Goal: Task Accomplishment & Management: Manage account settings

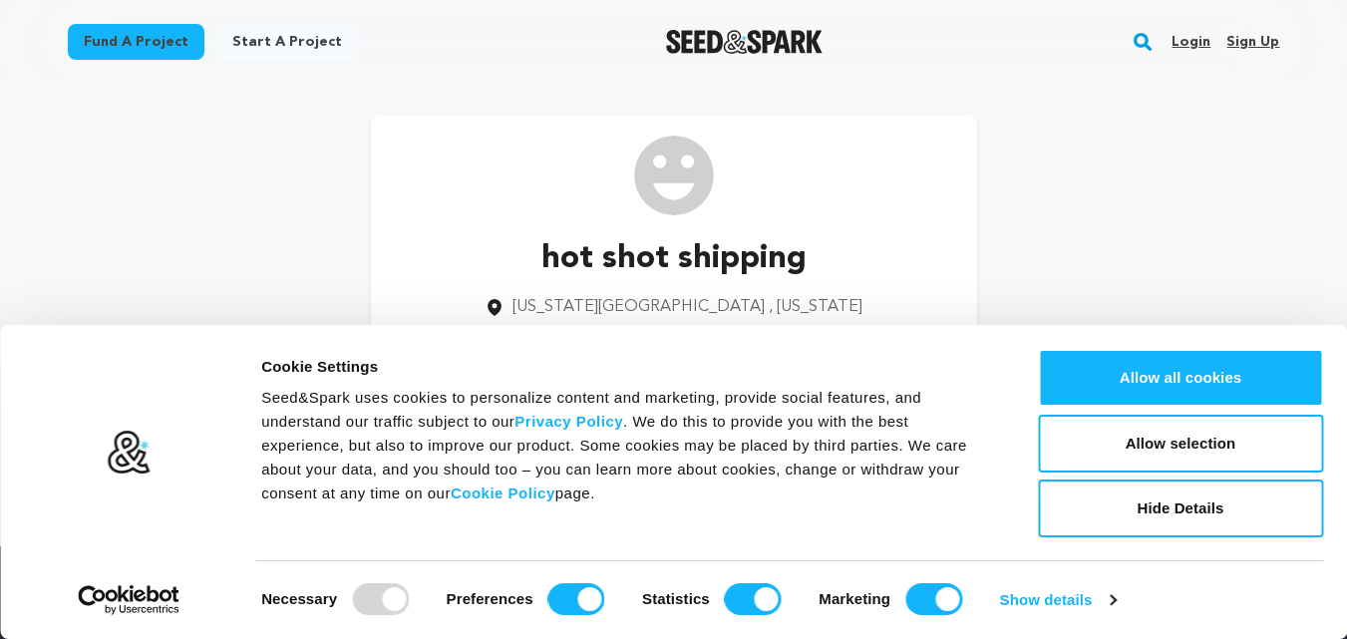
click at [1255, 37] on link "Sign up" at bounding box center [1252, 42] width 53 height 32
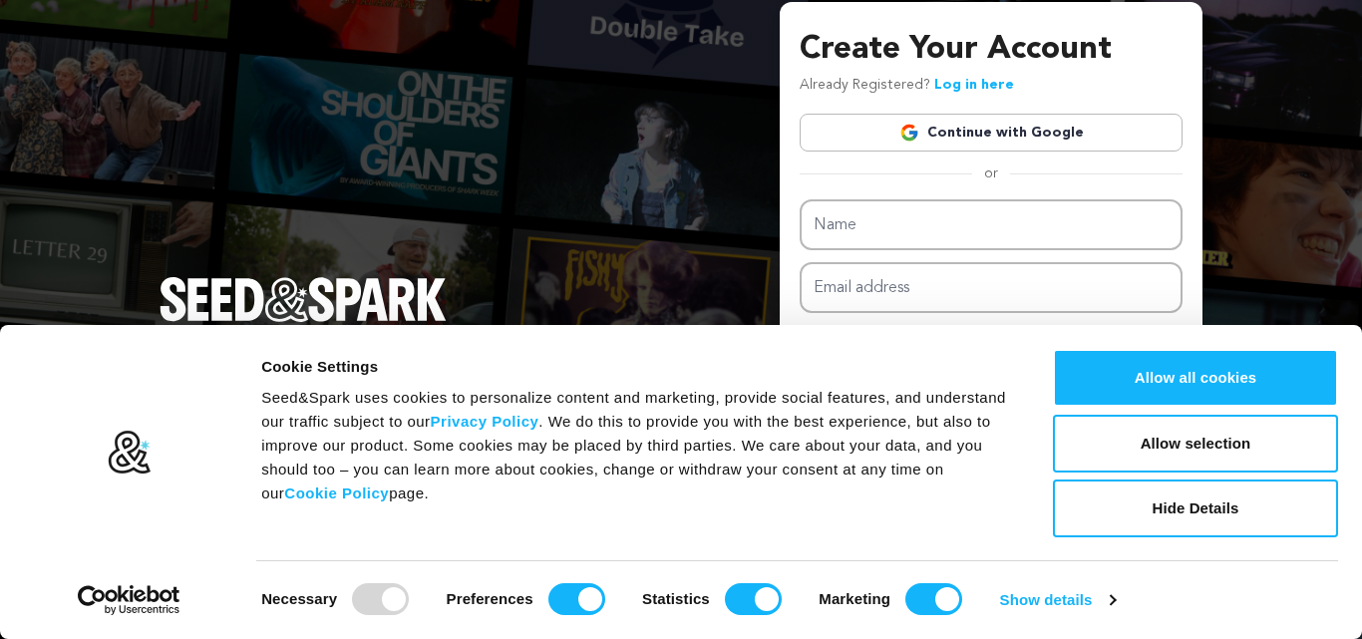
click at [986, 136] on link "Continue with Google" at bounding box center [991, 133] width 383 height 38
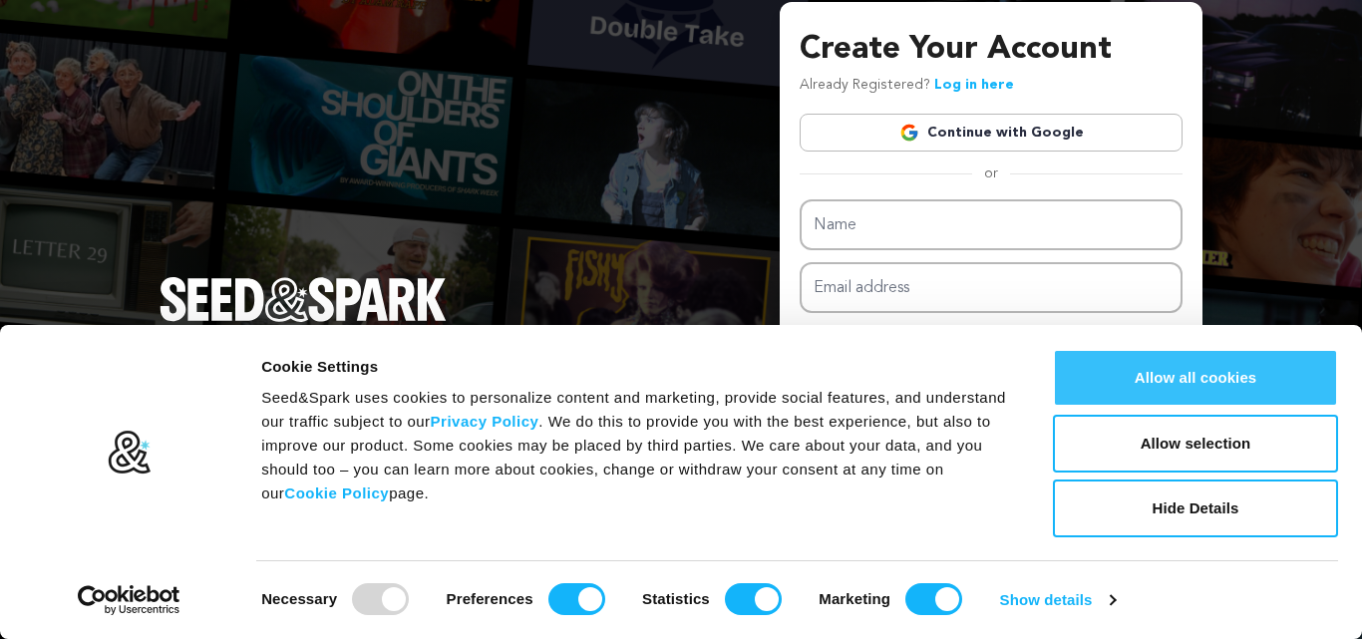
click at [1123, 379] on button "Allow all cookies" at bounding box center [1195, 378] width 285 height 58
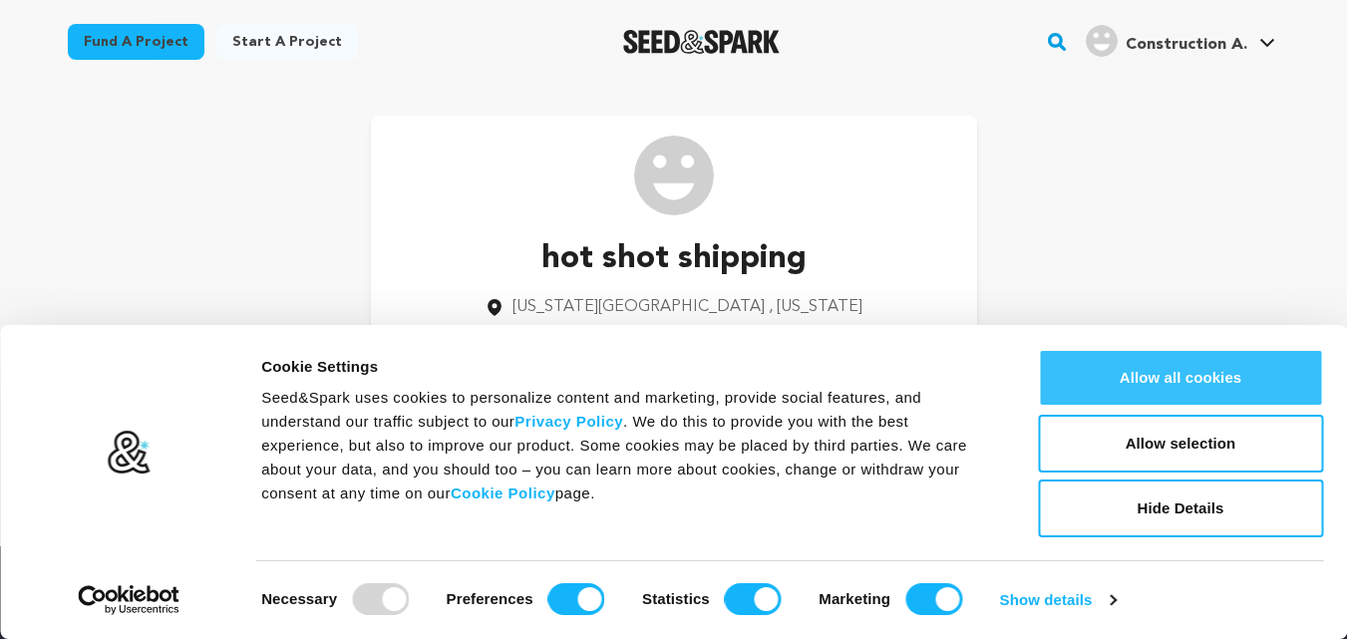
click at [1099, 383] on button "Allow all cookies" at bounding box center [1180, 378] width 285 height 58
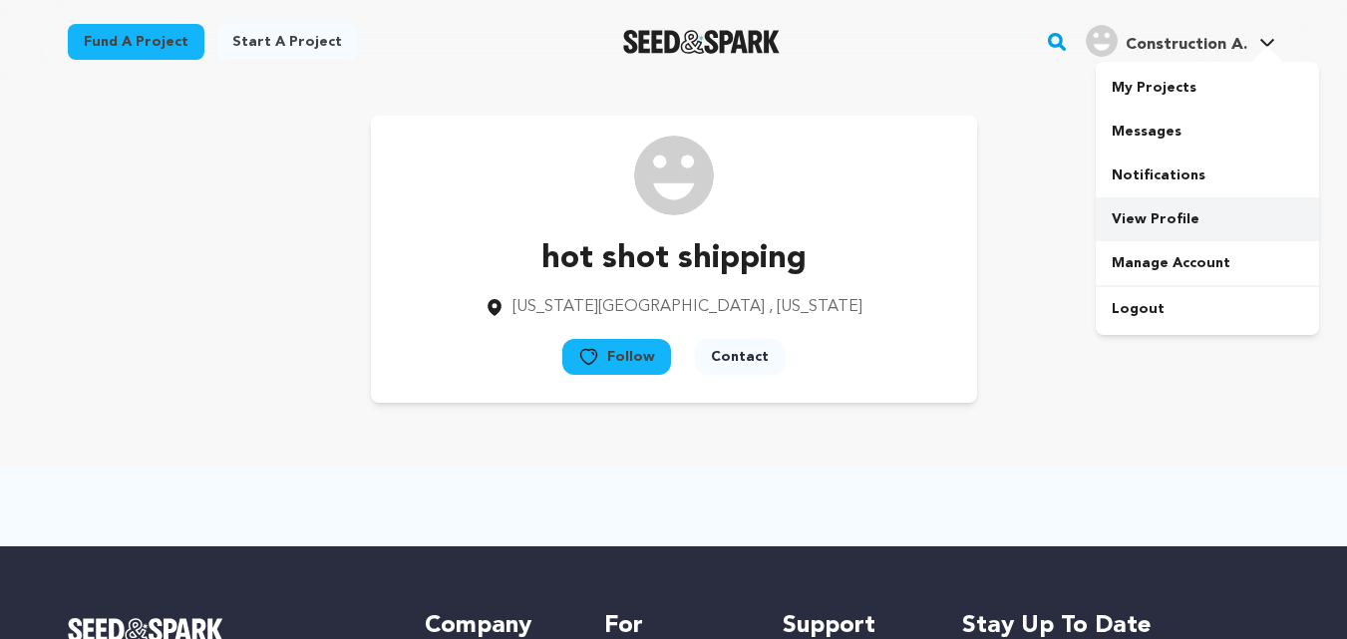
click at [1154, 218] on link "View Profile" at bounding box center [1207, 219] width 223 height 44
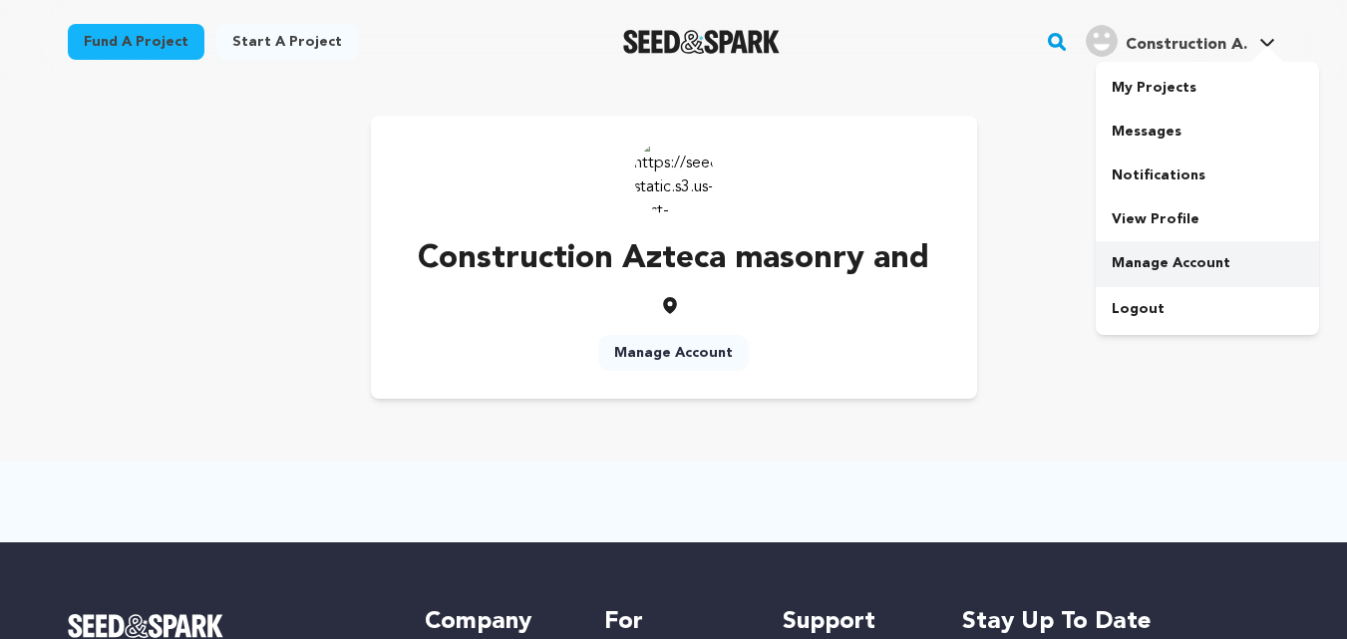
click at [1165, 257] on link "Manage Account" at bounding box center [1207, 263] width 223 height 44
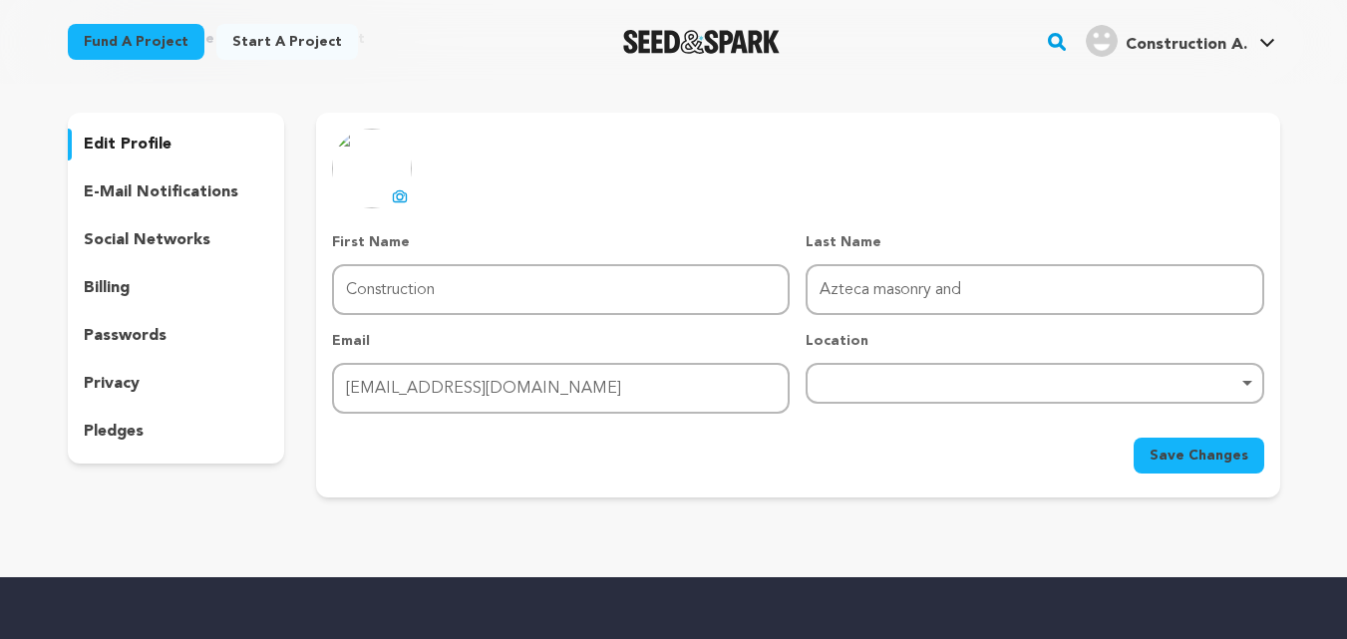
scroll to position [100, 0]
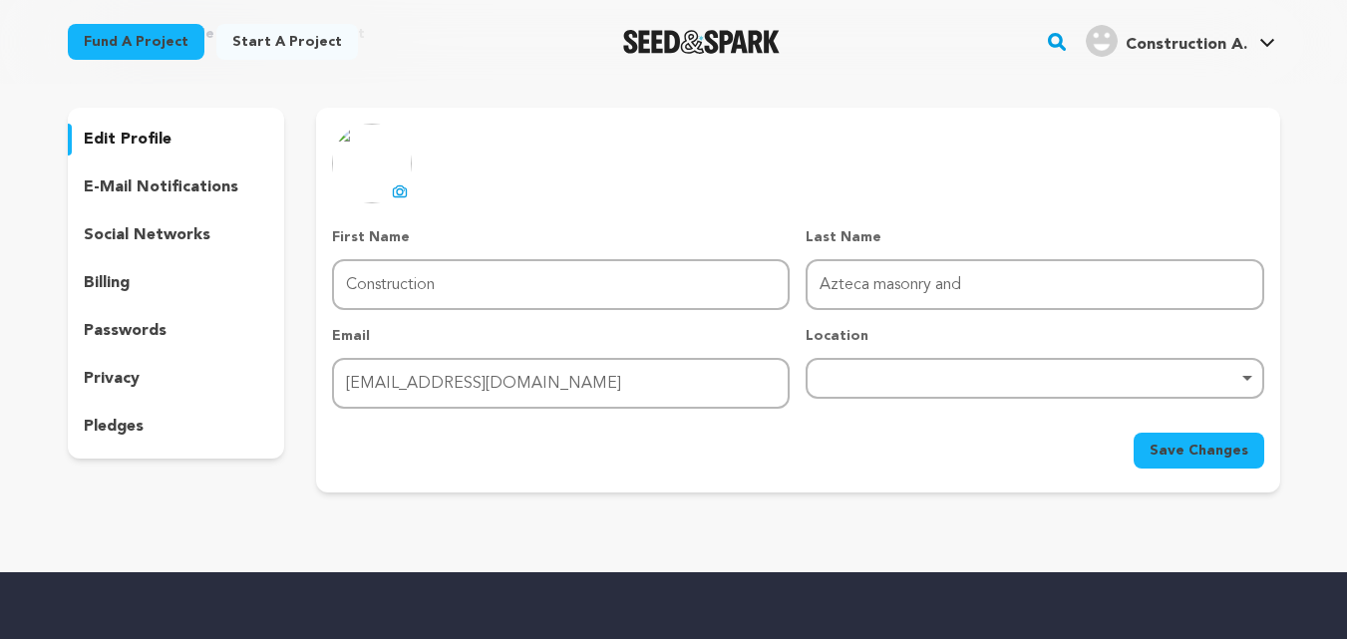
click at [1247, 379] on div "Remove item" at bounding box center [1035, 378] width 438 height 8
click at [854, 378] on div "Remove item" at bounding box center [1035, 378] width 438 height 8
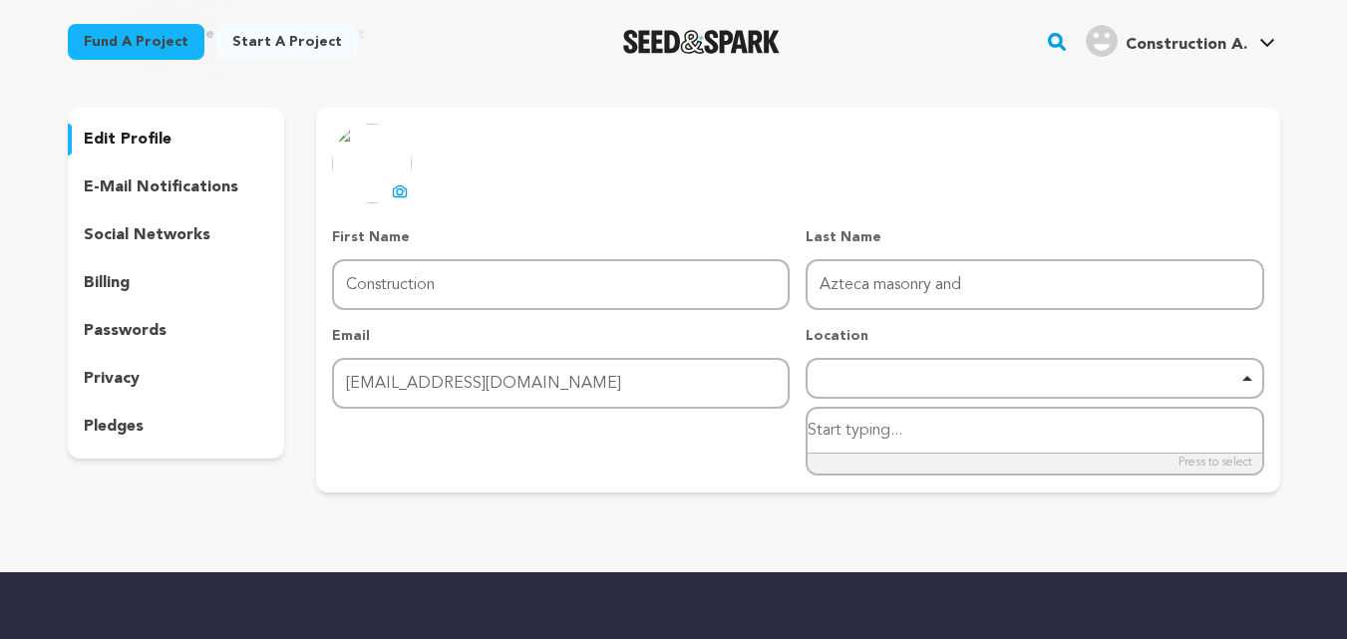
paste input "[STREET_ADDRESS]"
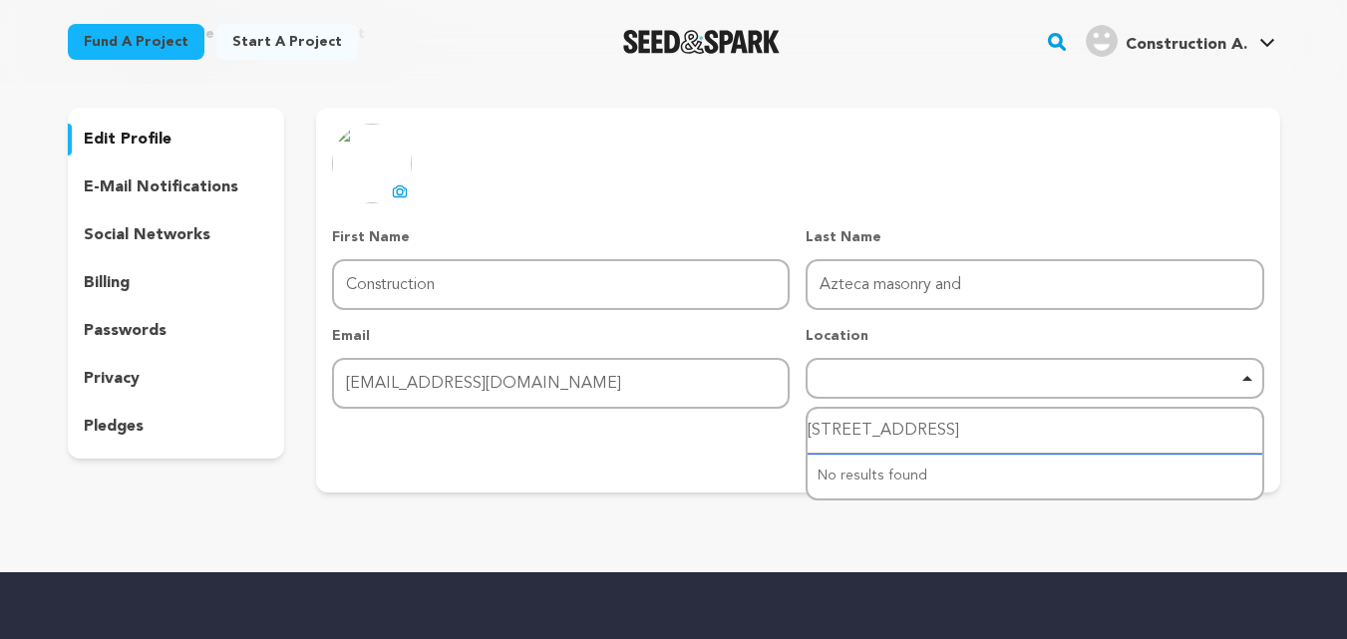
click at [1070, 428] on input "[STREET_ADDRESS]" at bounding box center [1035, 431] width 454 height 45
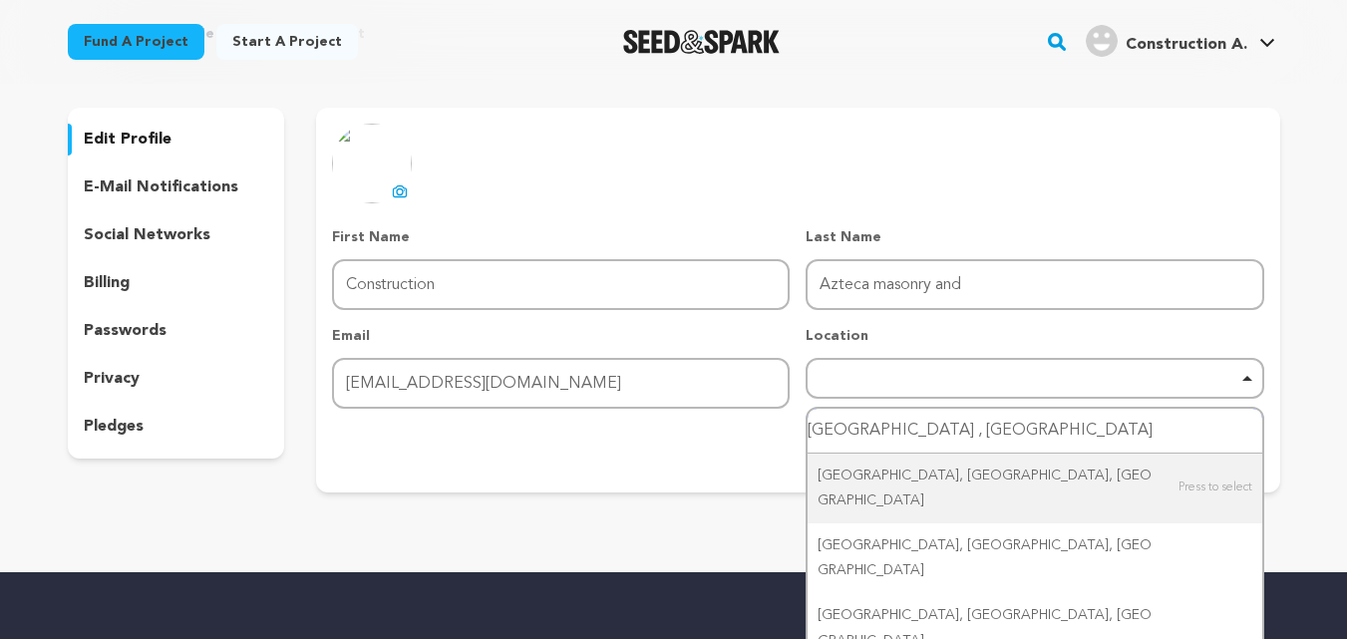
type input "[GEOGRAPHIC_DATA] , [GEOGRAPHIC_DATA] [GEOGRAPHIC_DATA]"
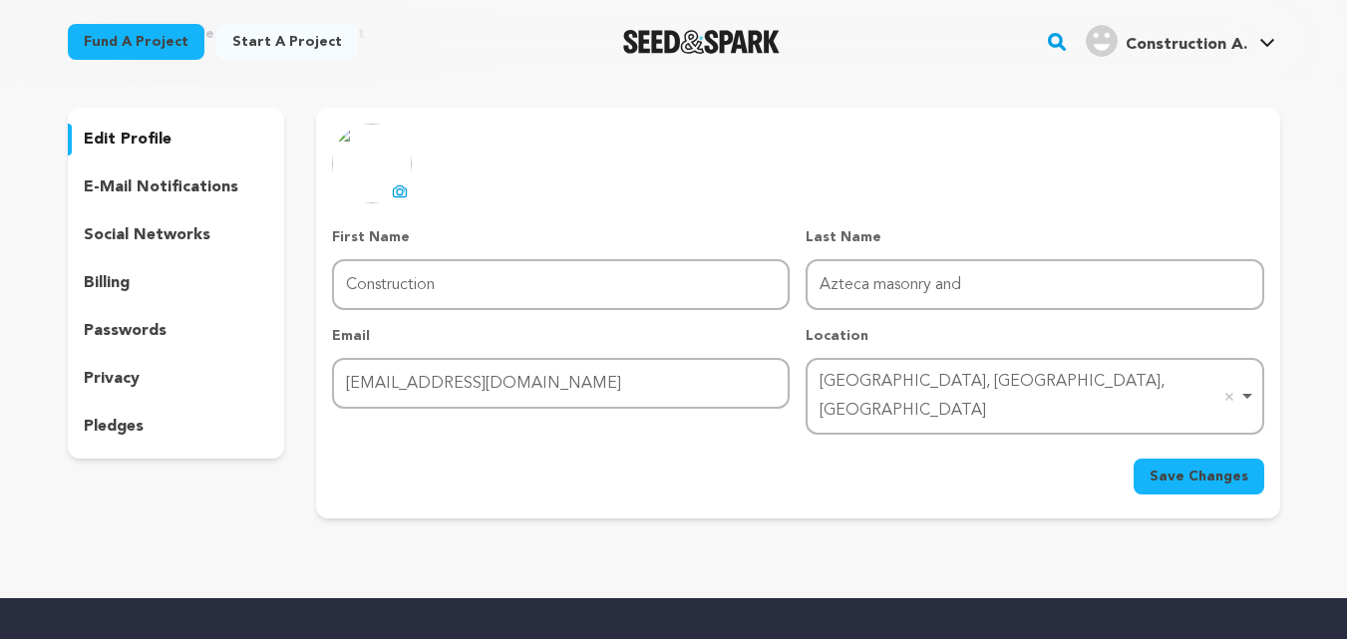
click at [1165, 467] on span "Save Changes" at bounding box center [1199, 477] width 99 height 20
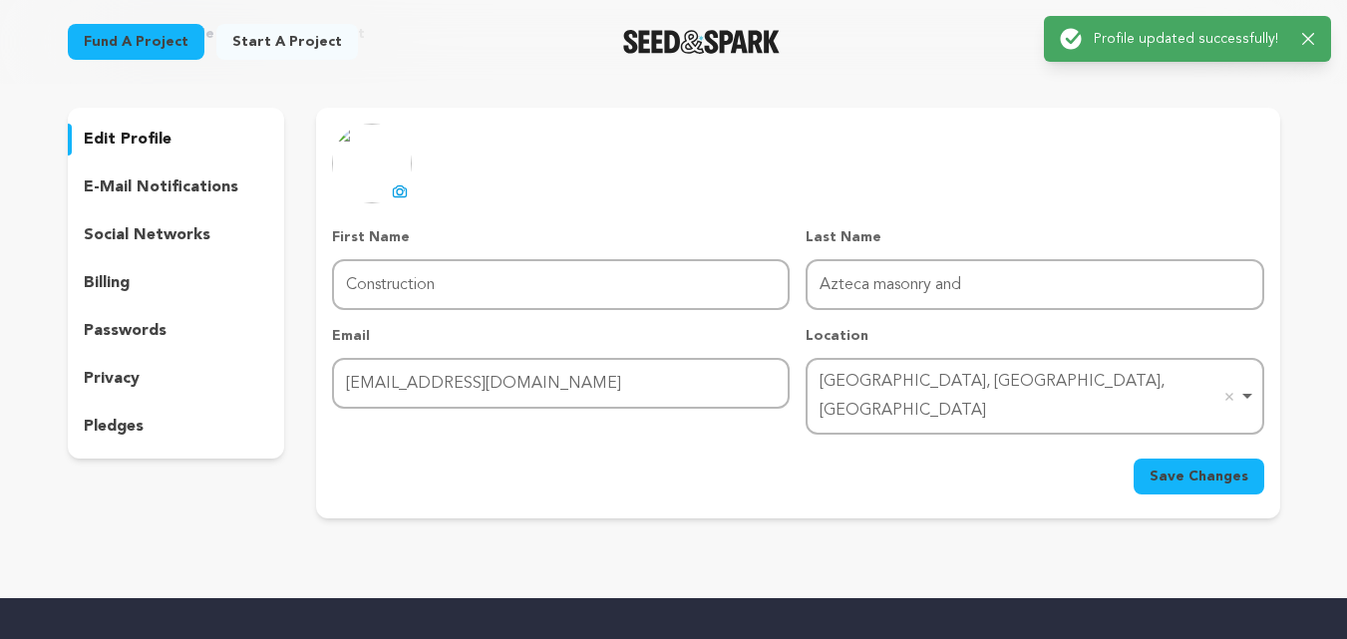
click at [400, 187] on icon at bounding box center [400, 191] width 16 height 16
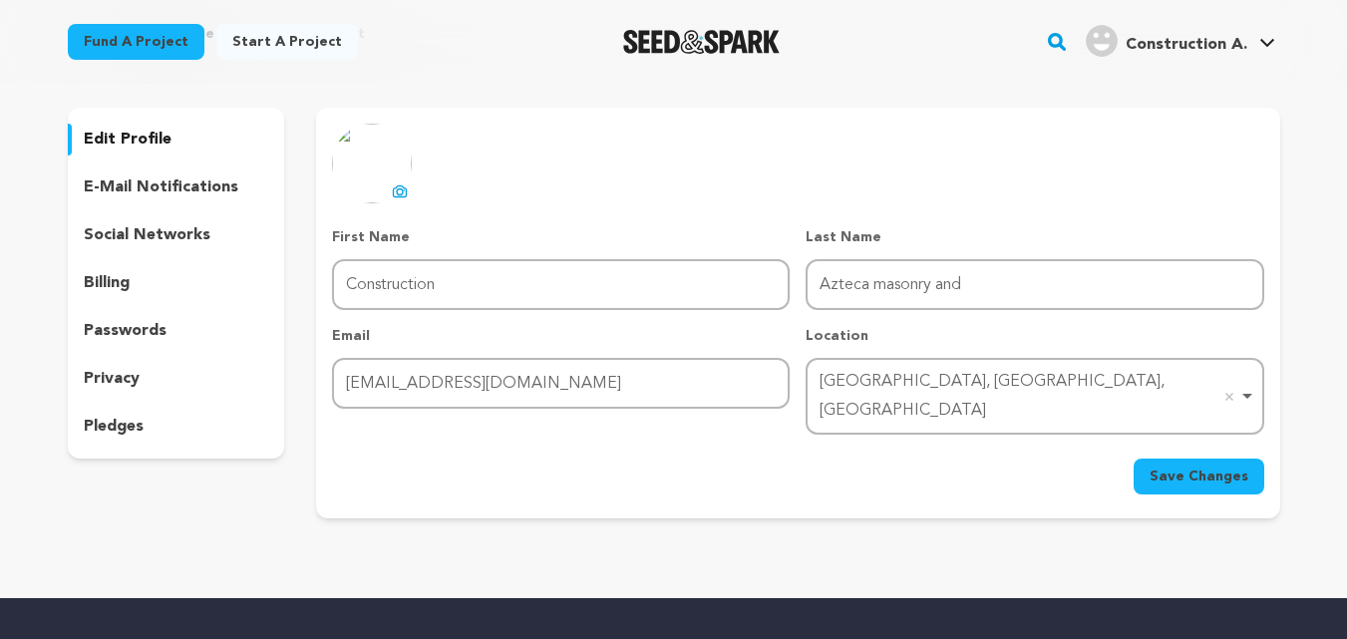
click at [138, 235] on p "social networks" at bounding box center [147, 235] width 127 height 24
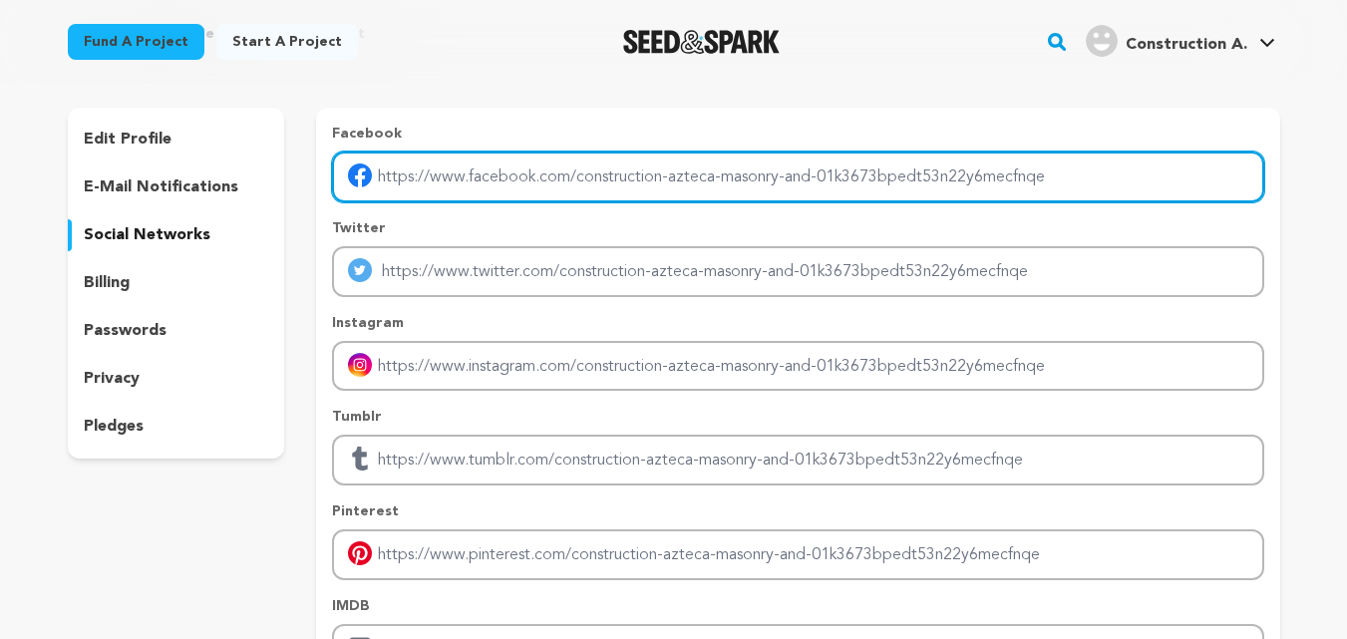
click at [412, 178] on input "Enter facebook profile link" at bounding box center [797, 177] width 931 height 51
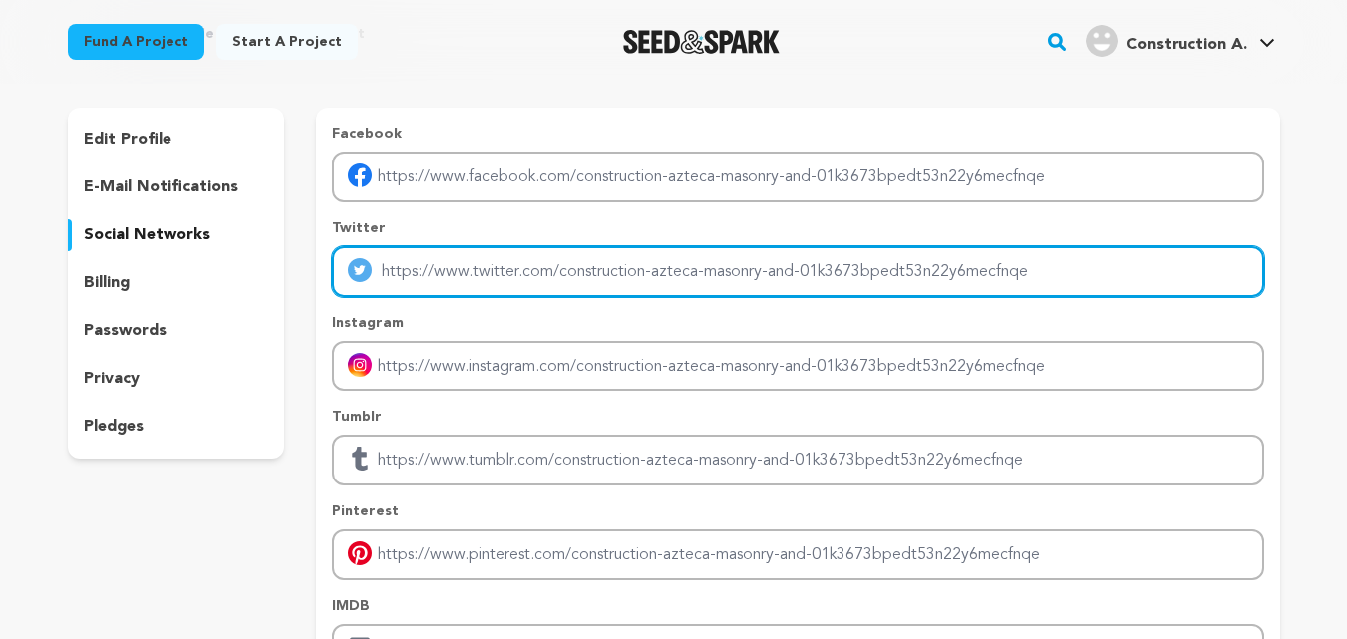
click at [434, 275] on input "Enter twitter profile link" at bounding box center [797, 271] width 931 height 51
type input "https://twitter.com/Azteca_Masonry"
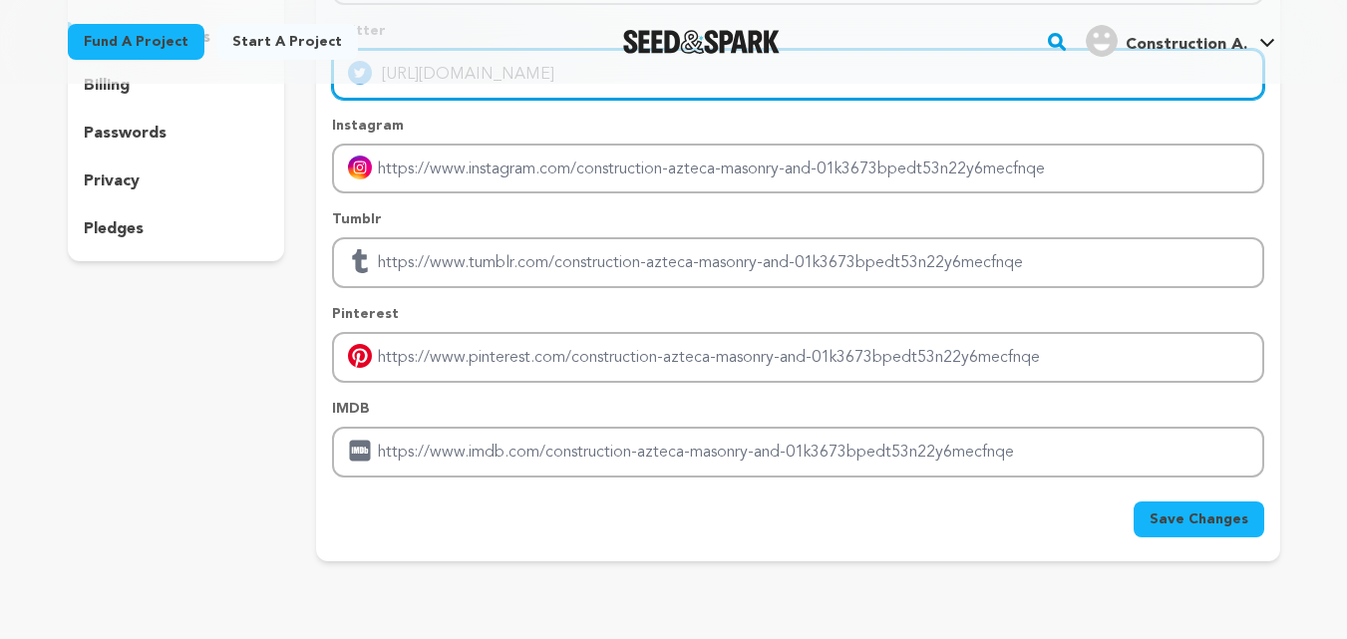
scroll to position [299, 0]
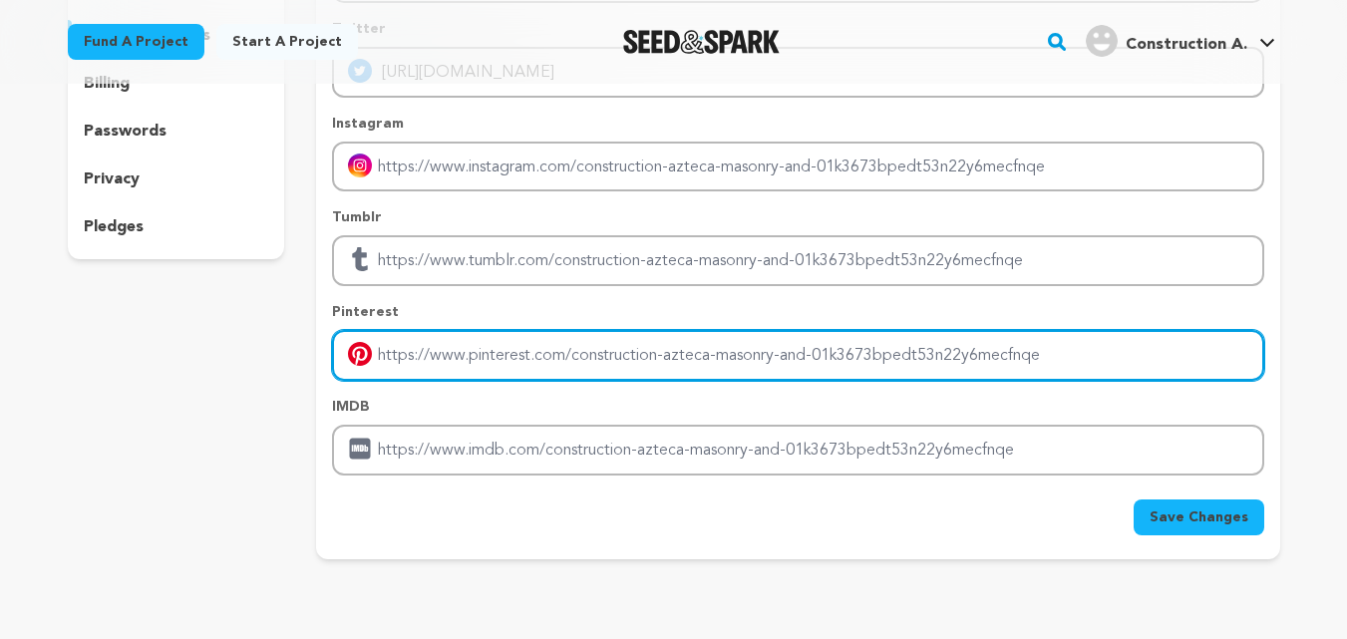
click at [428, 344] on input "Enter pinterest profile link" at bounding box center [797, 355] width 931 height 51
paste input "https://www.pinterest.com/AztecaMasonryAndConcrete/"
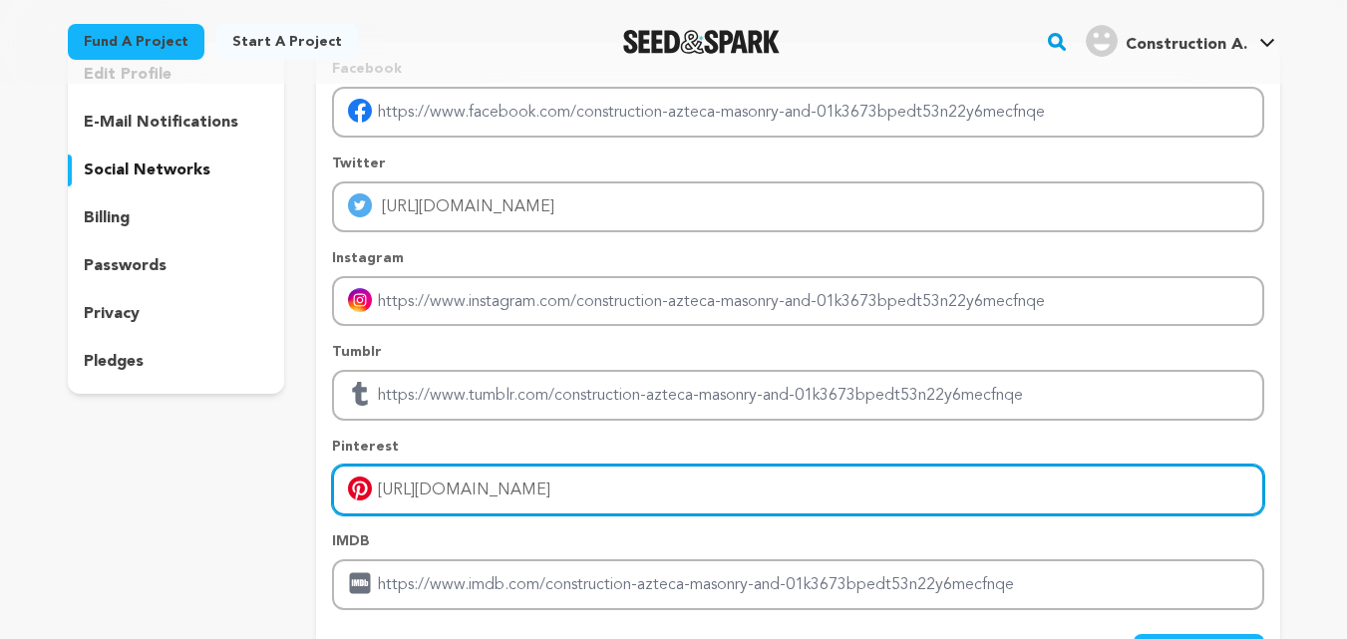
scroll to position [199, 0]
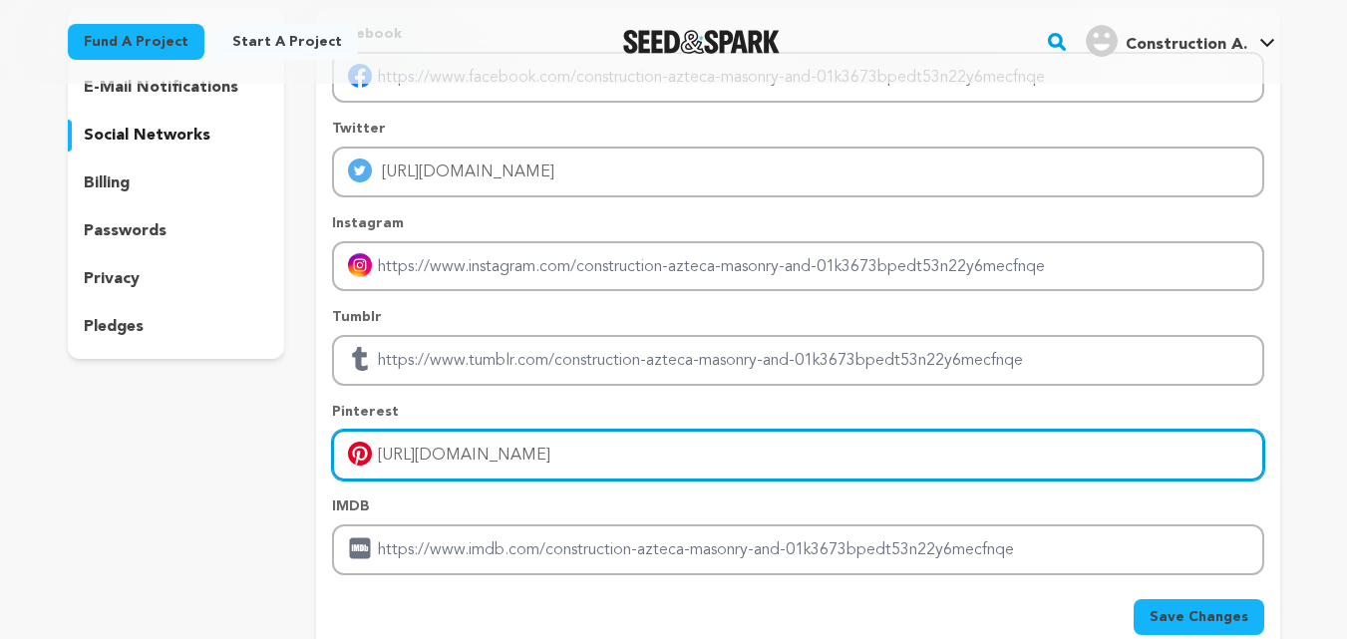
type input "https://www.pinterest.com/AztecaMasonryAndConcrete/"
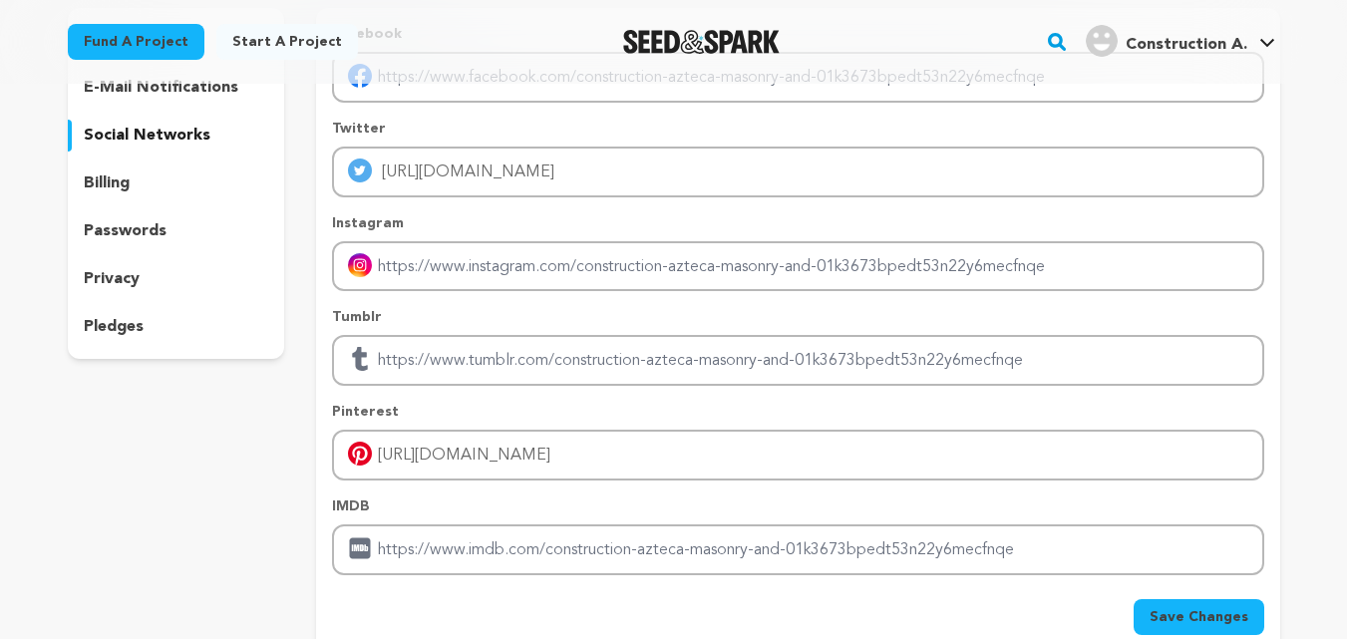
click at [1209, 618] on span "Save Changes" at bounding box center [1199, 617] width 99 height 20
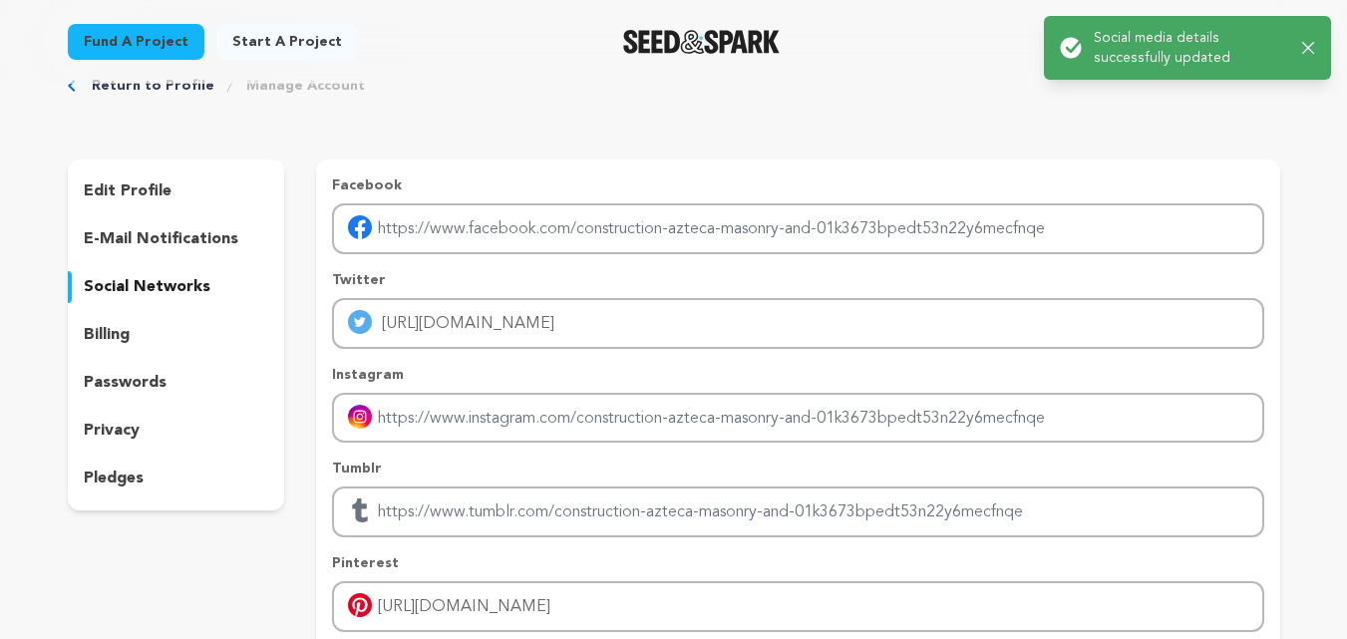
scroll to position [0, 0]
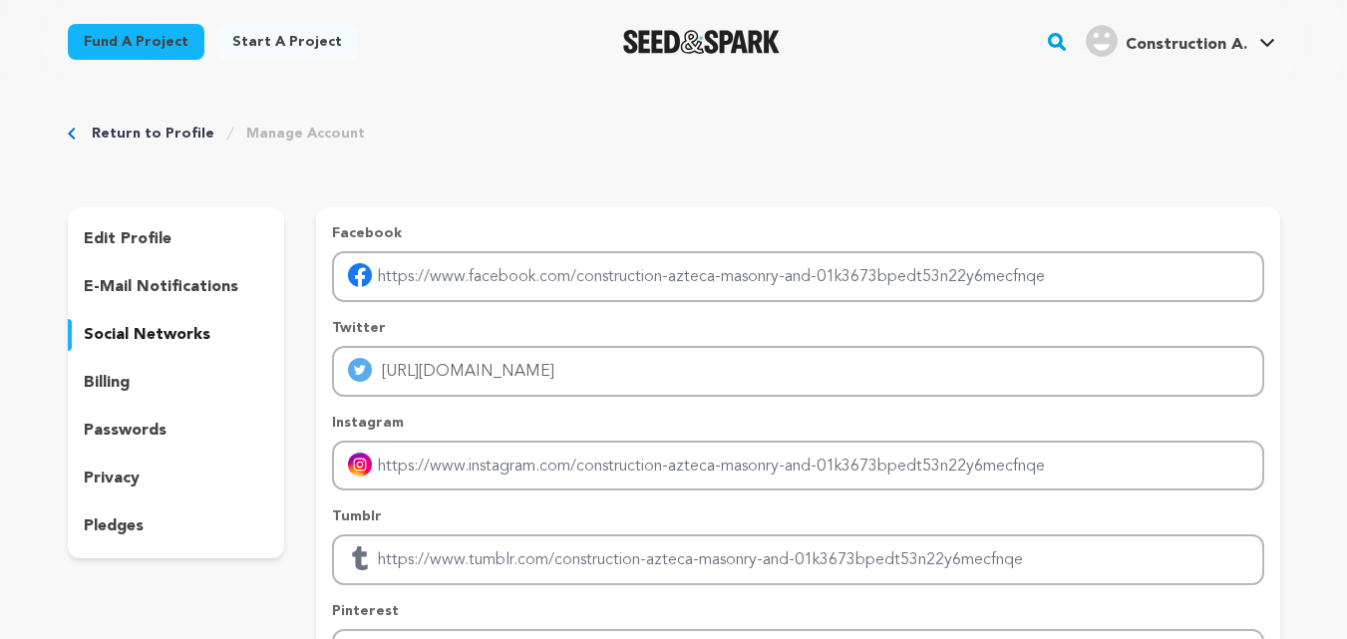
click at [158, 236] on p "edit profile" at bounding box center [128, 239] width 88 height 24
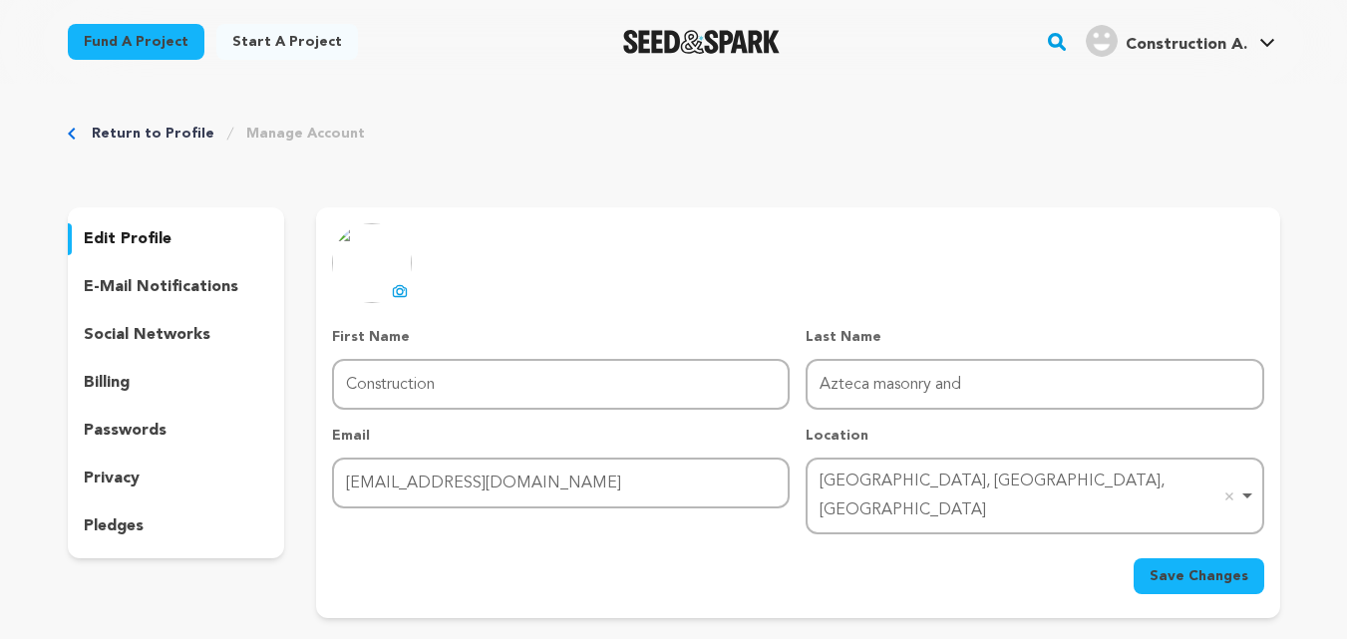
click at [140, 135] on link "Return to Profile" at bounding box center [153, 134] width 123 height 20
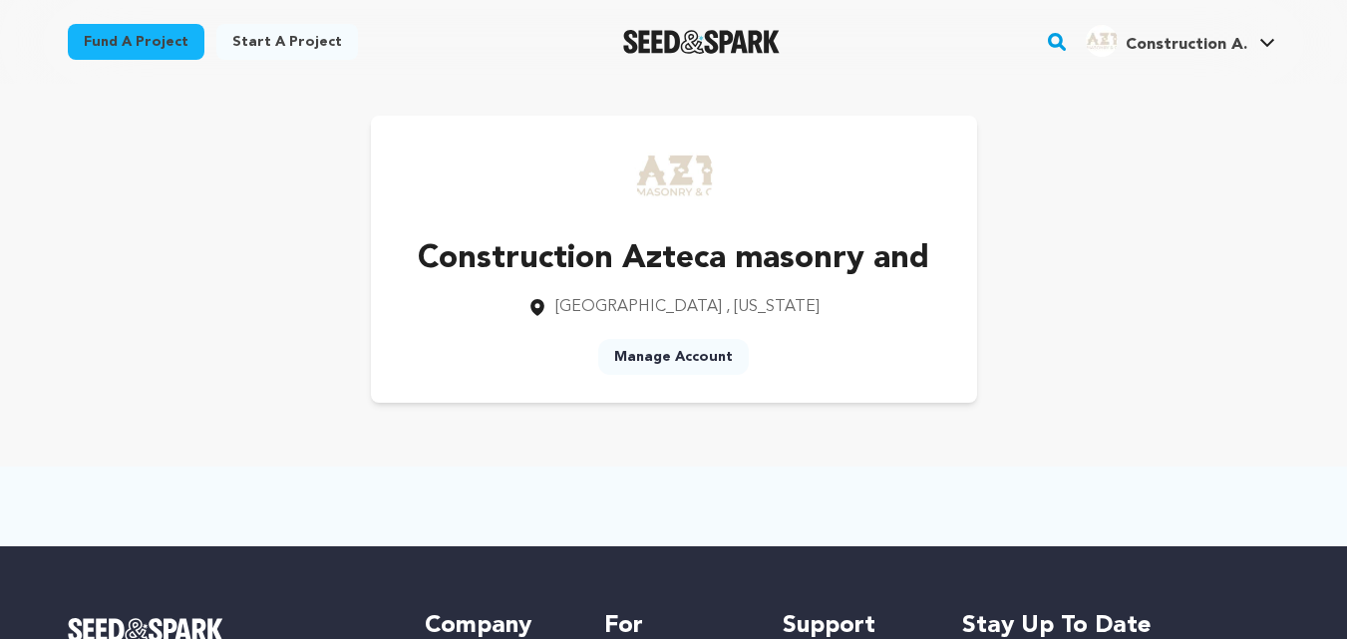
click at [666, 358] on link "Manage Account" at bounding box center [673, 357] width 151 height 36
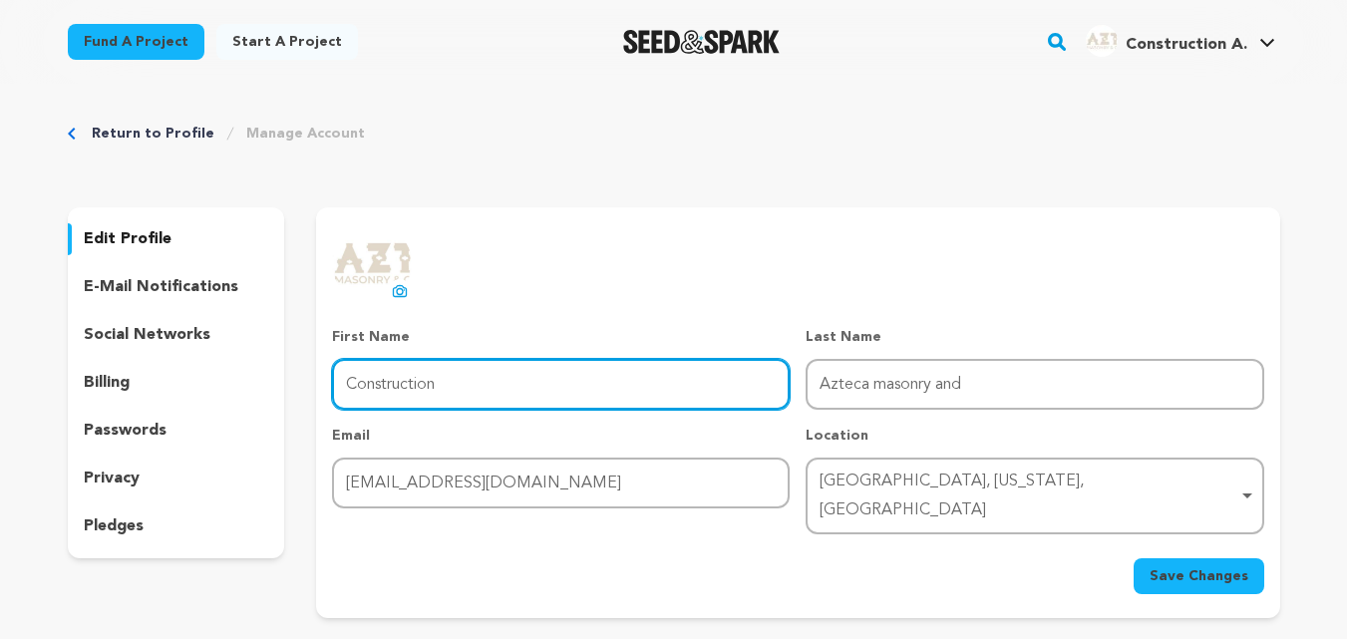
drag, startPoint x: 439, startPoint y: 385, endPoint x: 306, endPoint y: 383, distance: 132.6
click at [307, 383] on div "edit profile e-mail notifications social networks billing passwords privacy ple…" at bounding box center [674, 412] width 1212 height 411
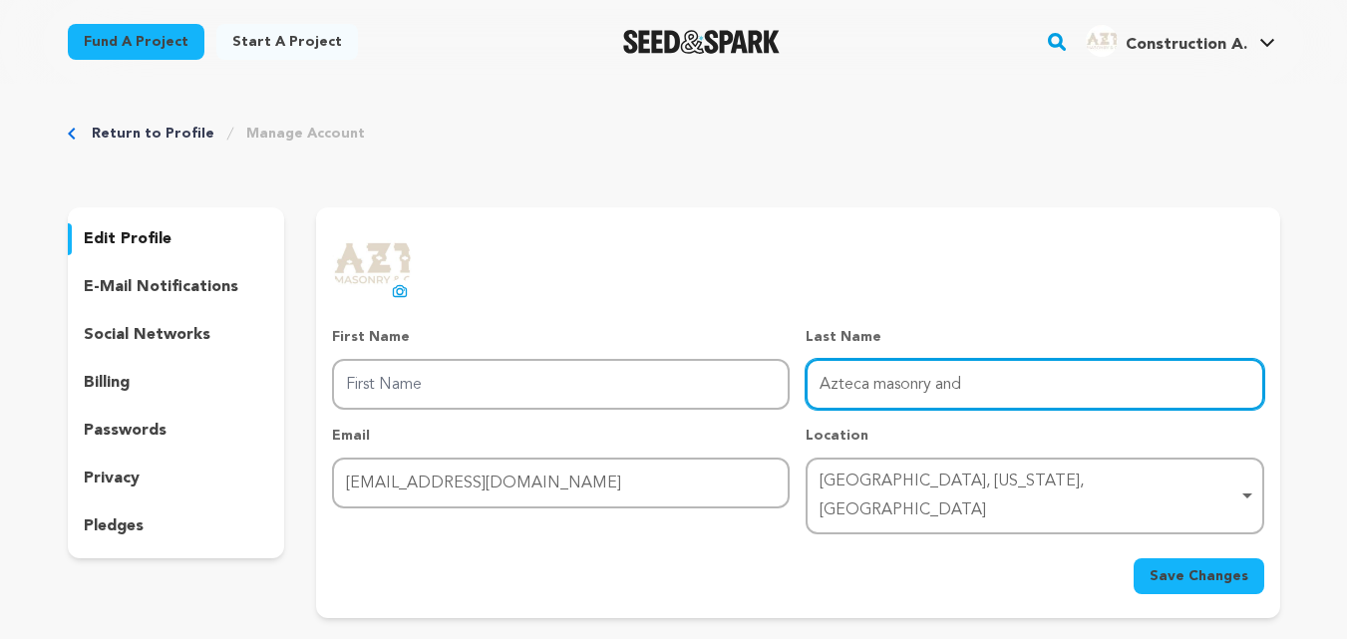
drag, startPoint x: 968, startPoint y: 387, endPoint x: 788, endPoint y: 387, distance: 180.5
click at [788, 387] on div "First Name First Name Last Name Last Name Azteca masonry and Email Email azteca…" at bounding box center [797, 430] width 931 height 207
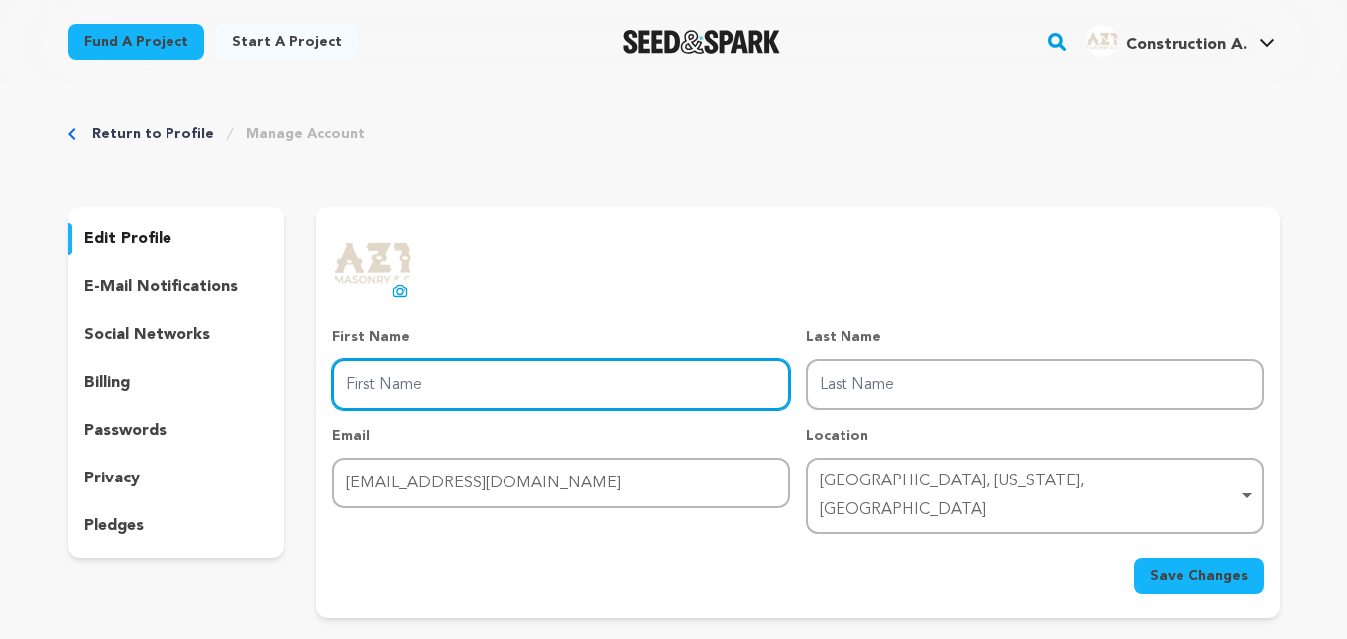
click at [411, 384] on input "First Name" at bounding box center [561, 384] width 458 height 51
paste input "Azteca Masonry and Construction"
type input "Azteca Masonry and Construction"
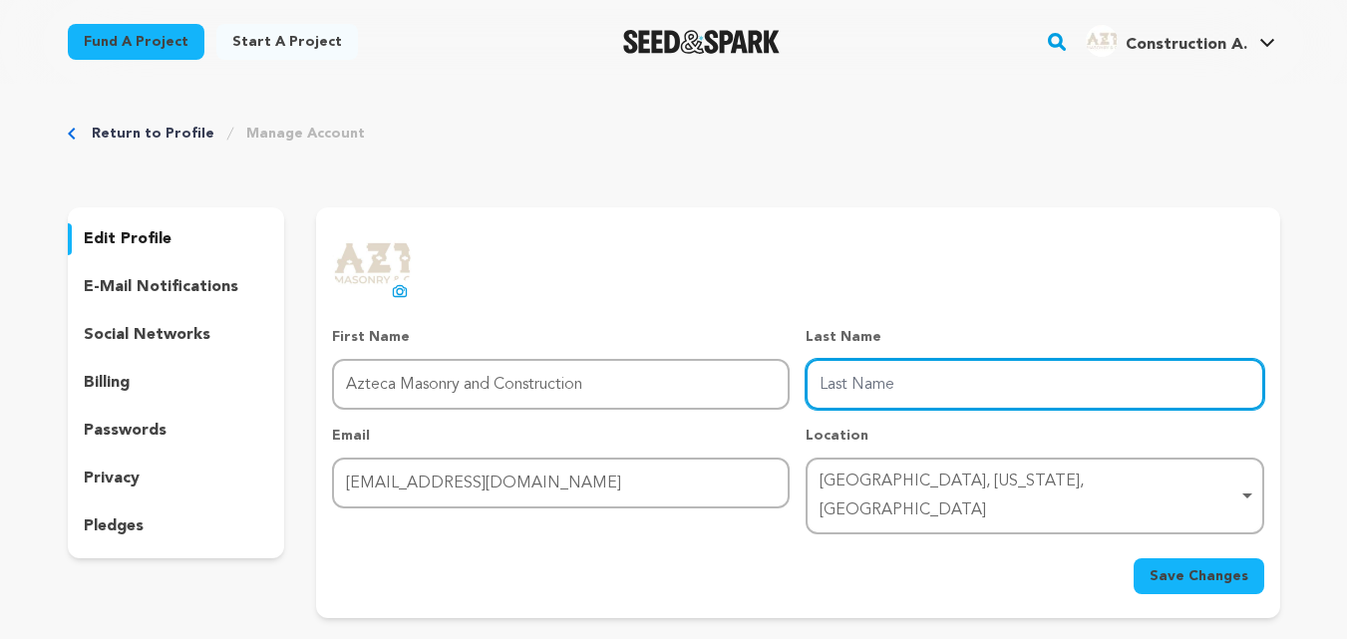
click at [843, 384] on input "Last Name" at bounding box center [1035, 384] width 458 height 51
type input "and Construction"
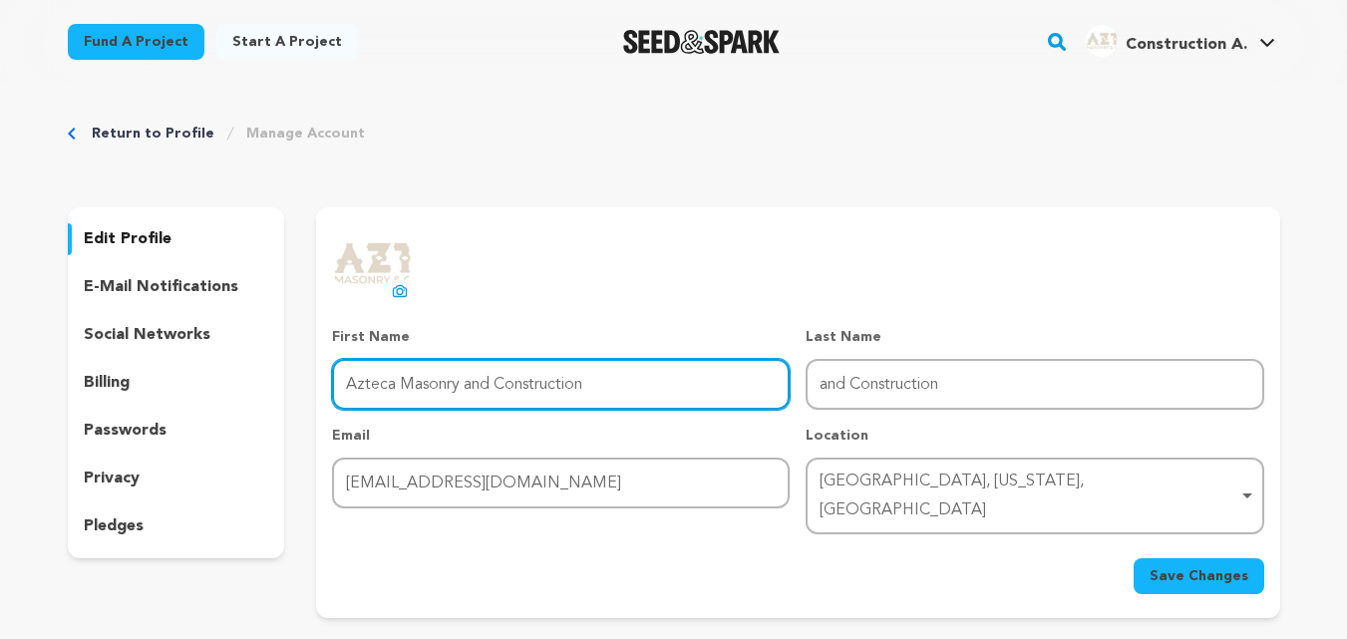
drag, startPoint x: 465, startPoint y: 385, endPoint x: 640, endPoint y: 362, distance: 177.0
click at [640, 362] on input "Azteca Masonry and Construction" at bounding box center [561, 384] width 458 height 51
type input "Azteca Masonry"
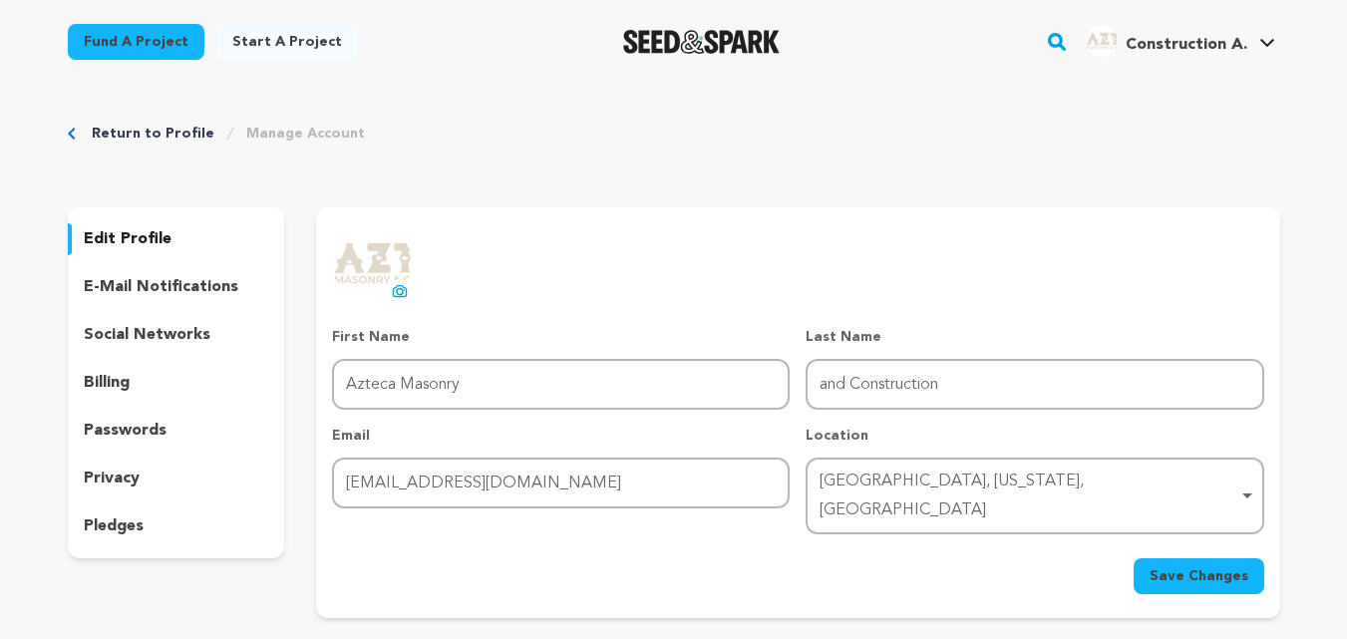
click at [706, 320] on div "uploading spinner upload profile image First Name First Name Azteca Masonry Las…" at bounding box center [797, 408] width 931 height 371
click at [1171, 566] on span "Save Changes" at bounding box center [1199, 576] width 99 height 20
click at [125, 470] on p "privacy" at bounding box center [112, 479] width 56 height 24
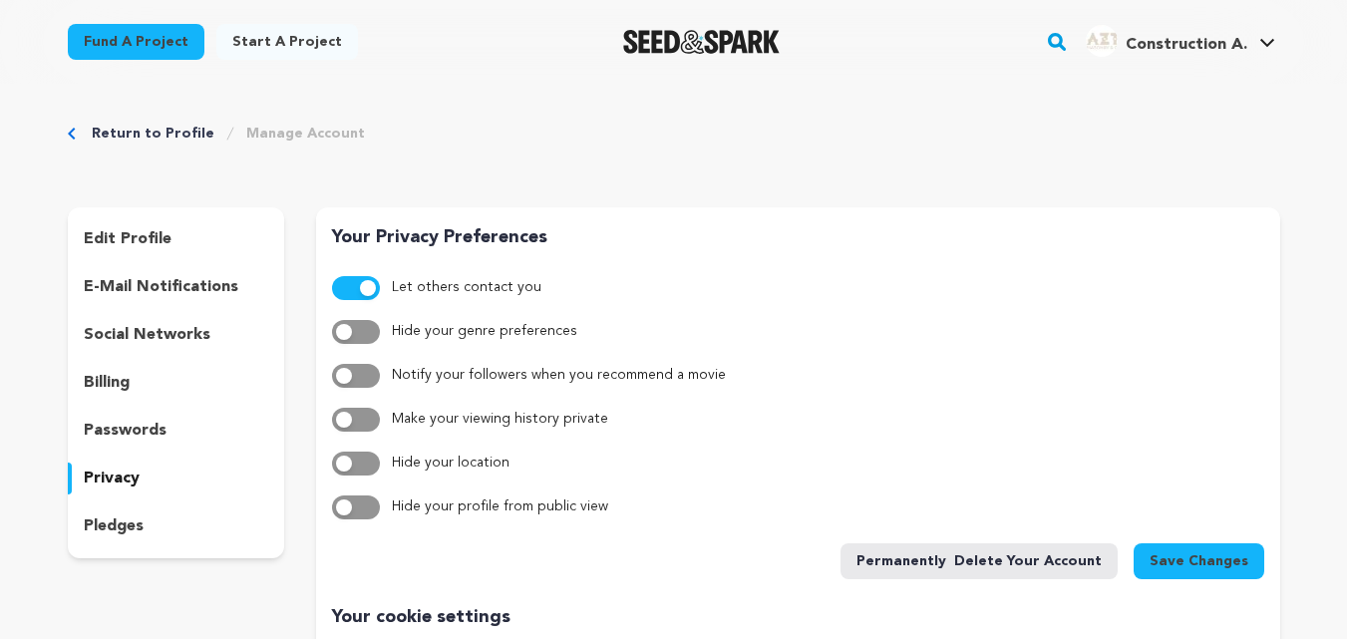
click at [111, 524] on p "pledges" at bounding box center [114, 526] width 60 height 24
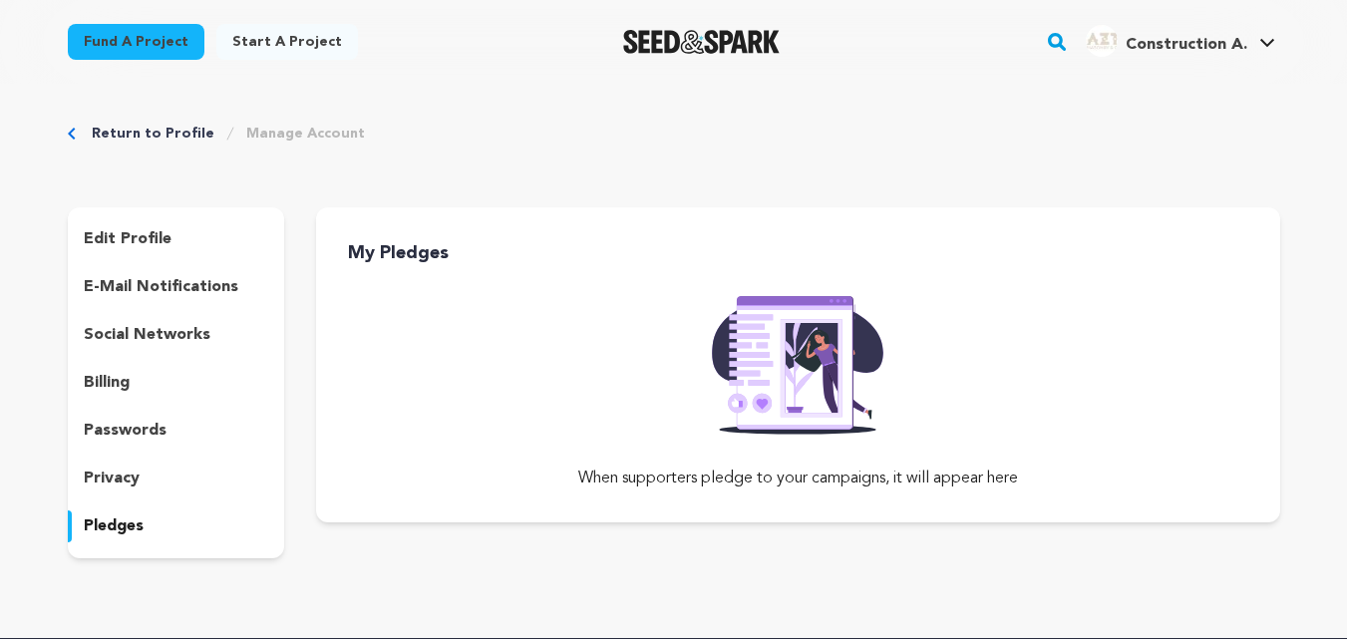
click at [132, 292] on p "e-mail notifications" at bounding box center [161, 287] width 155 height 24
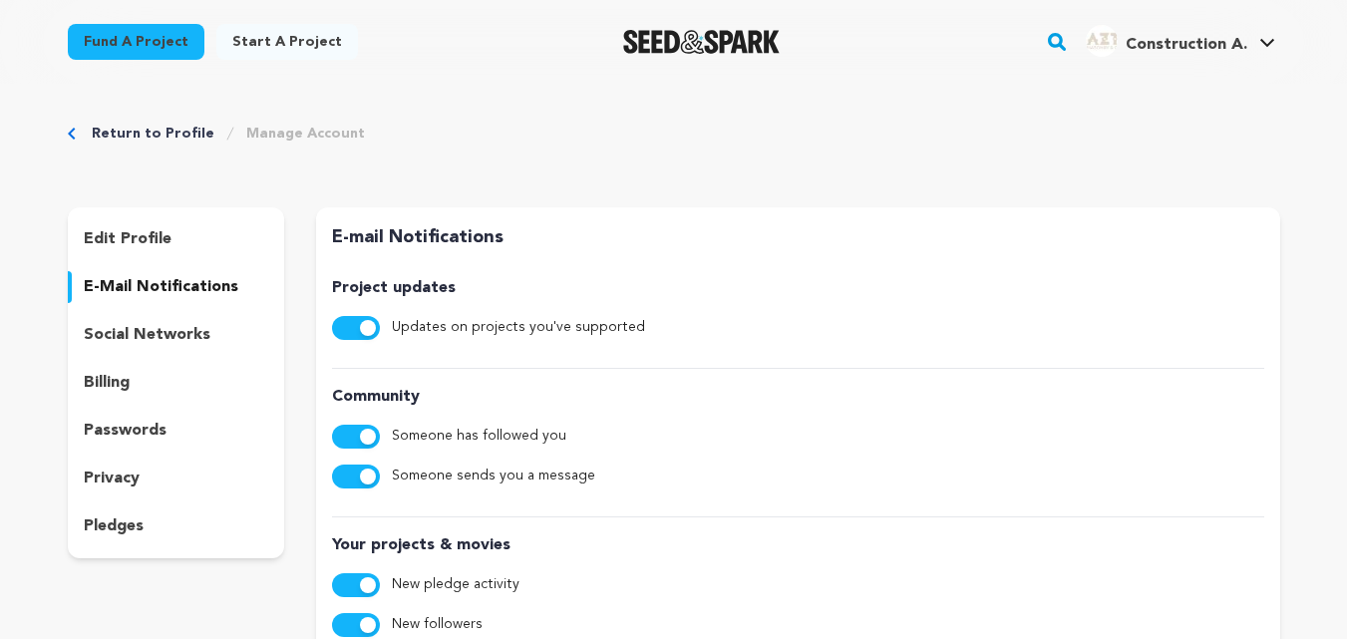
click at [151, 335] on p "social networks" at bounding box center [147, 335] width 127 height 24
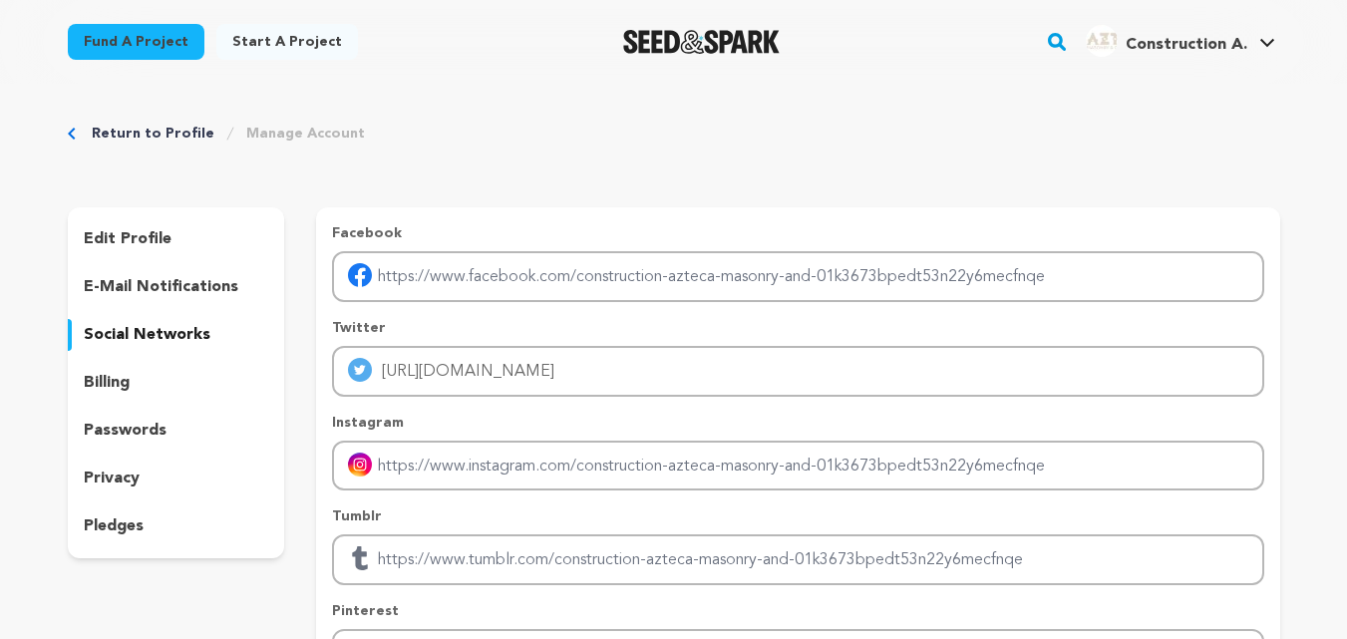
click at [123, 387] on p "billing" at bounding box center [107, 383] width 46 height 24
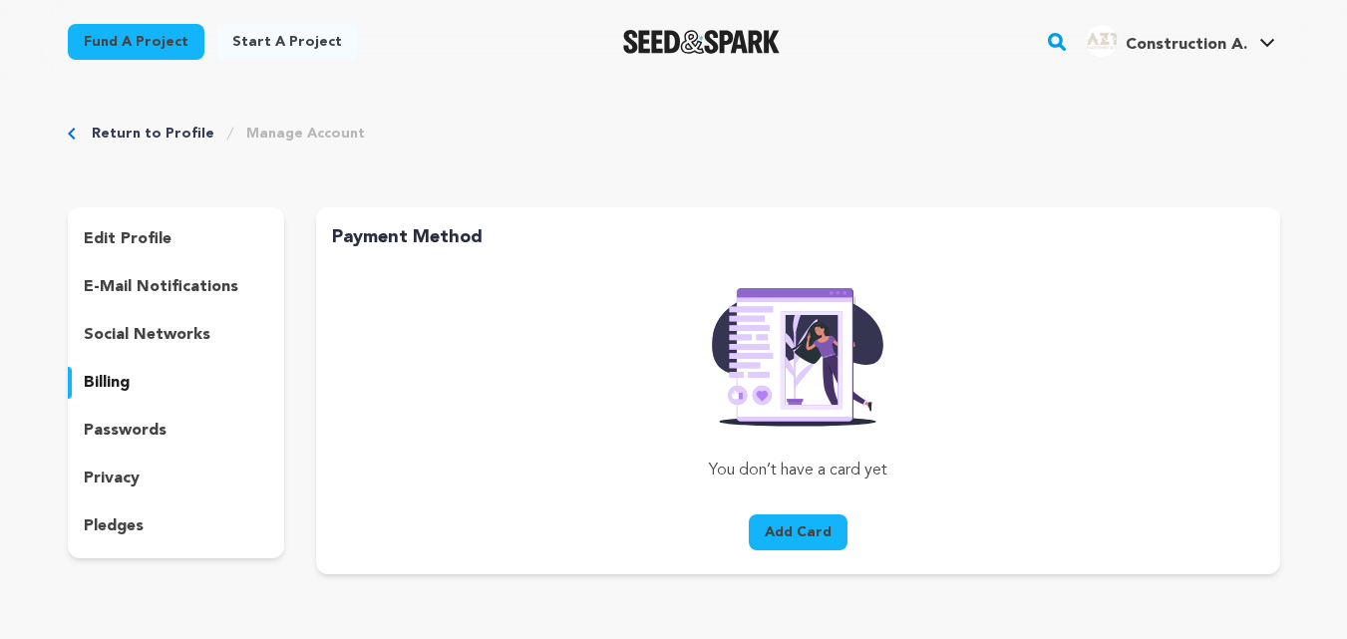
click at [121, 431] on p "passwords" at bounding box center [125, 431] width 83 height 24
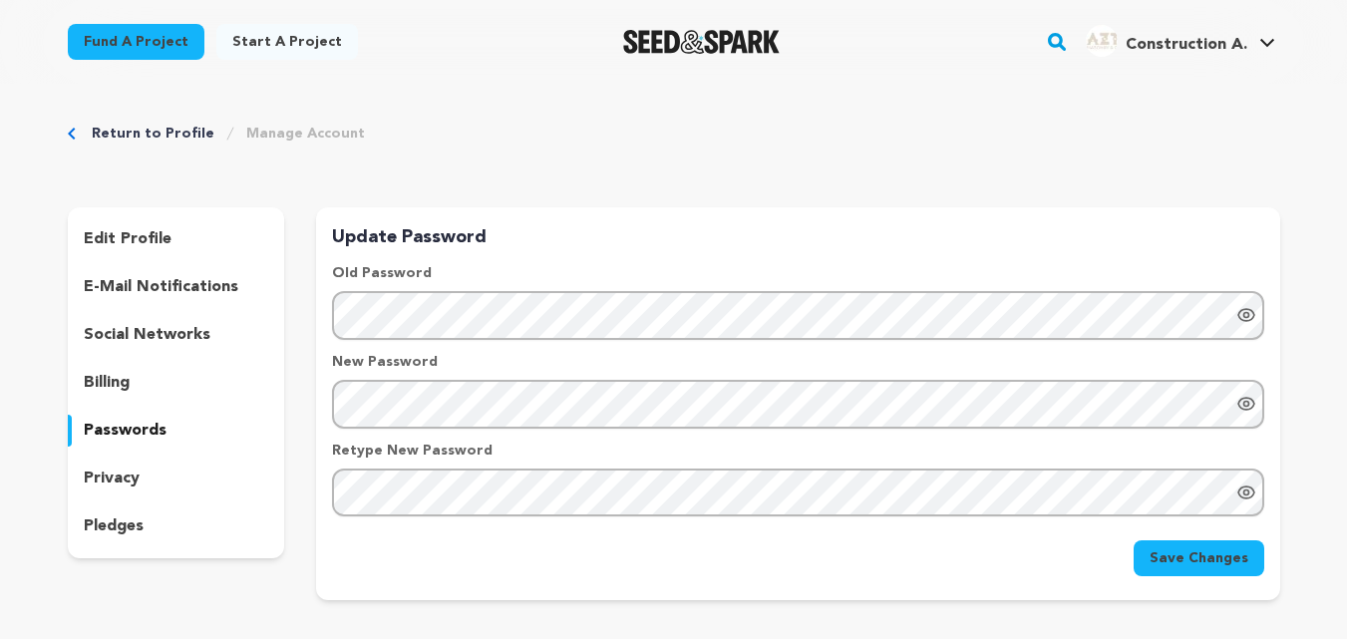
click at [138, 474] on p "privacy" at bounding box center [112, 479] width 56 height 24
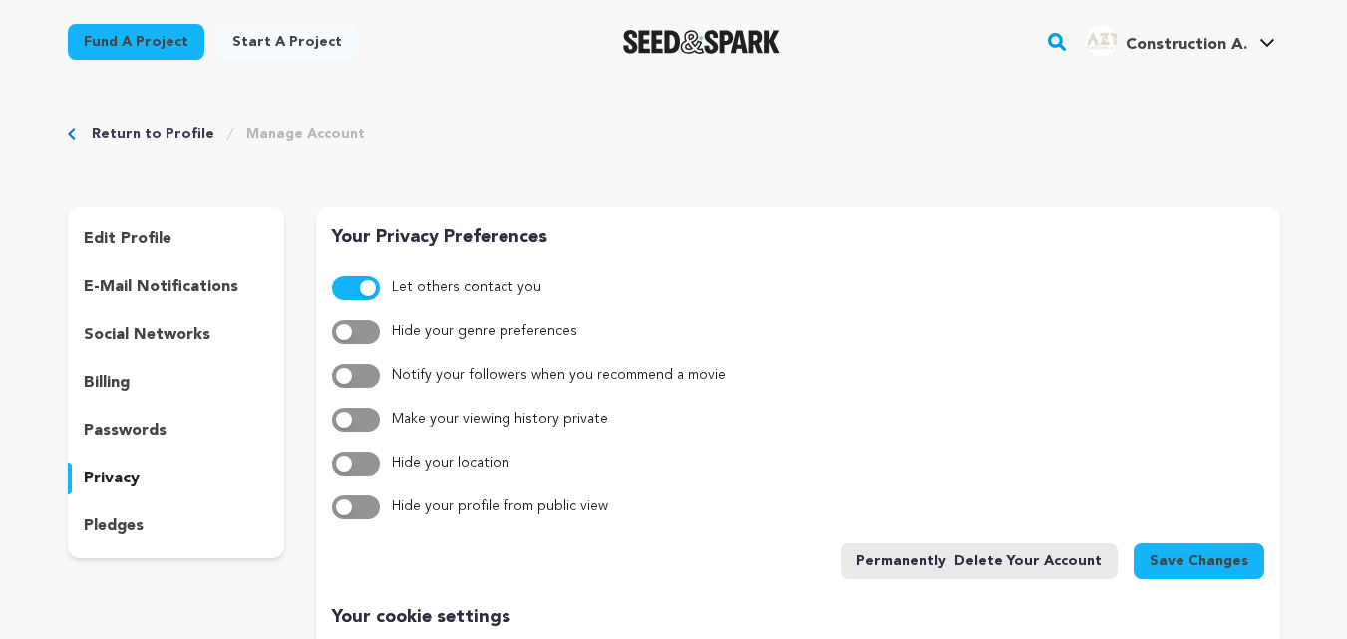
click at [116, 239] on p "edit profile" at bounding box center [128, 239] width 88 height 24
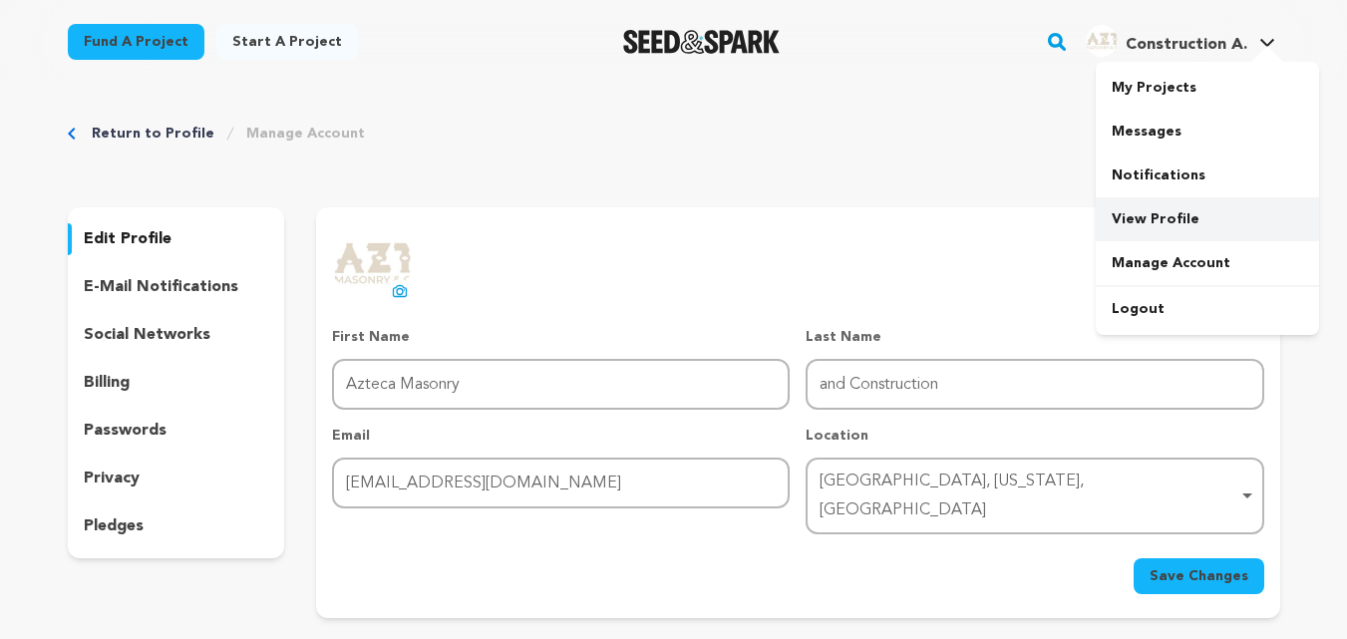
click at [1155, 216] on link "View Profile" at bounding box center [1207, 219] width 223 height 44
